Goal: Task Accomplishment & Management: Complete application form

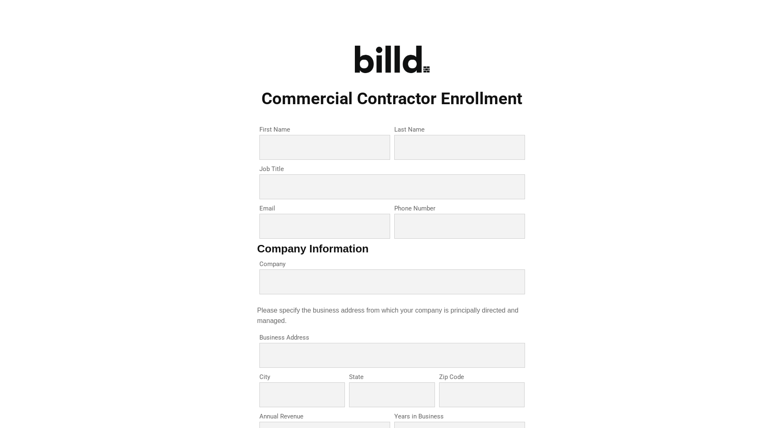
drag, startPoint x: 666, startPoint y: 67, endPoint x: 659, endPoint y: 115, distance: 49.1
click at [666, 67] on div "Commercial Contractor Enrollment First Name * Last Name * Job Title * Email * P…" at bounding box center [392, 389] width 668 height 728
drag, startPoint x: 201, startPoint y: 43, endPoint x: 199, endPoint y: 49, distance: 6.7
click at [201, 43] on div "Commercial Contractor Enrollment First Name * Last Name * Job Title * Email * P…" at bounding box center [392, 389] width 668 height 728
click at [572, 125] on div "Commercial Contractor Enrollment First Name * Last Name * Job Title * Email * P…" at bounding box center [392, 389] width 668 height 728
